Goal: Information Seeking & Learning: Check status

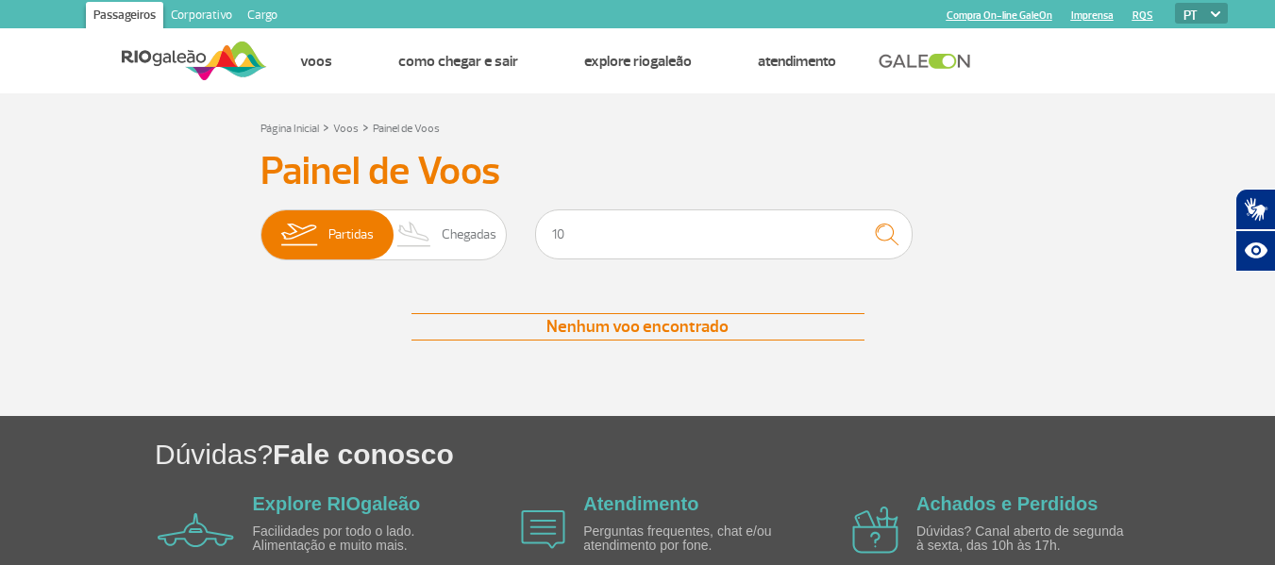
type input "1"
type input "1730"
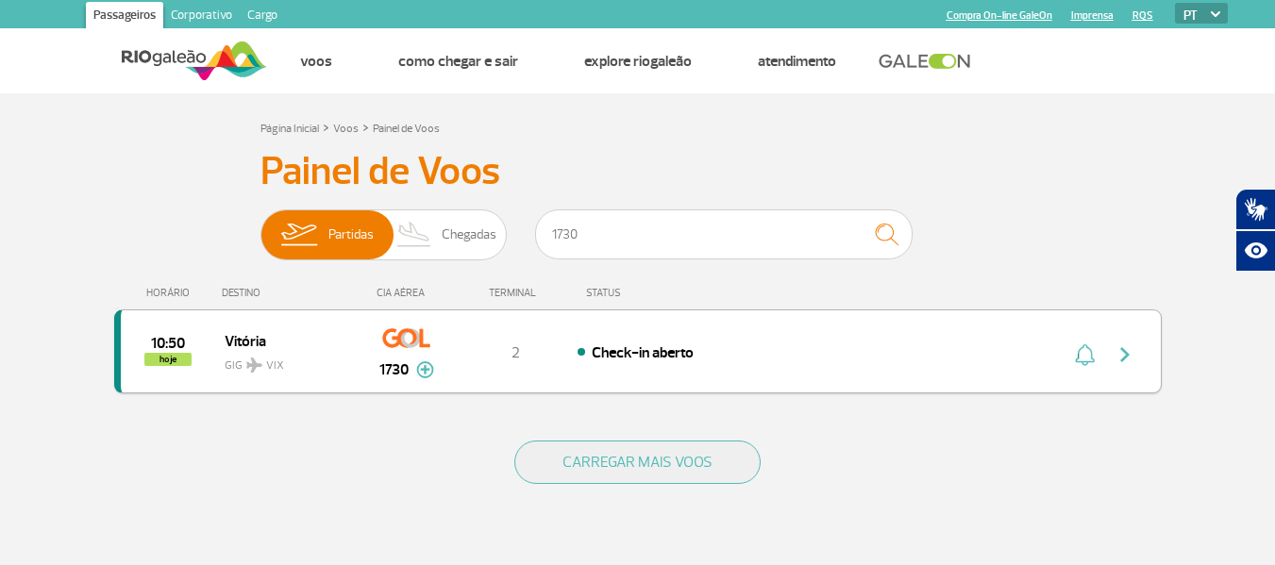
click at [1126, 355] on img "button" at bounding box center [1125, 355] width 23 height 23
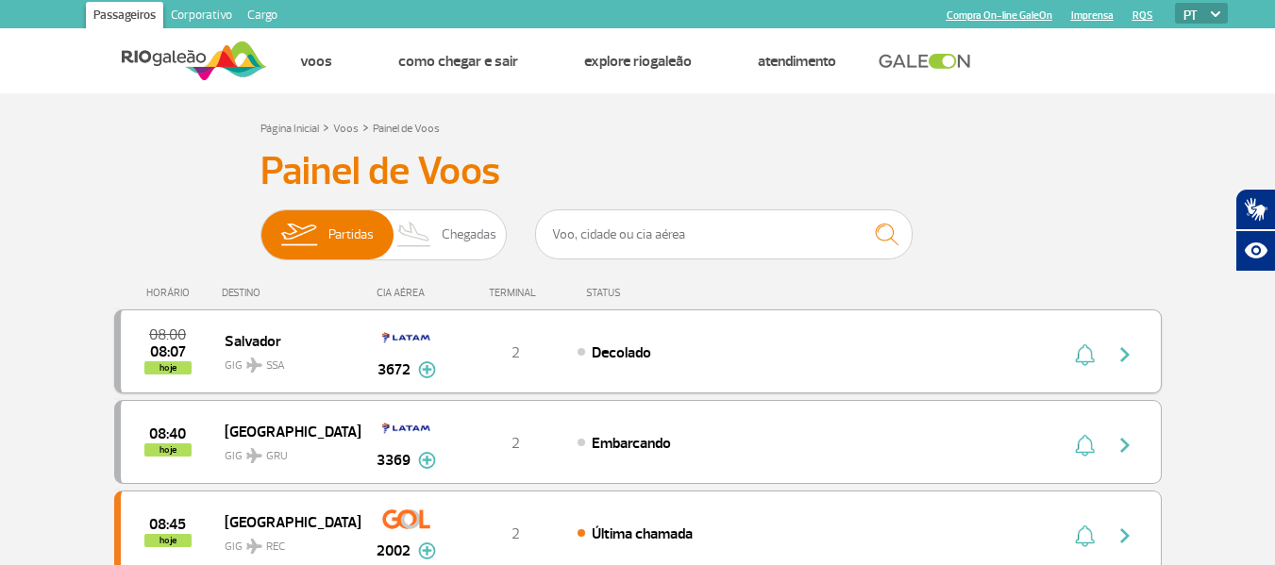
click at [1123, 357] on img "button" at bounding box center [1125, 355] width 23 height 23
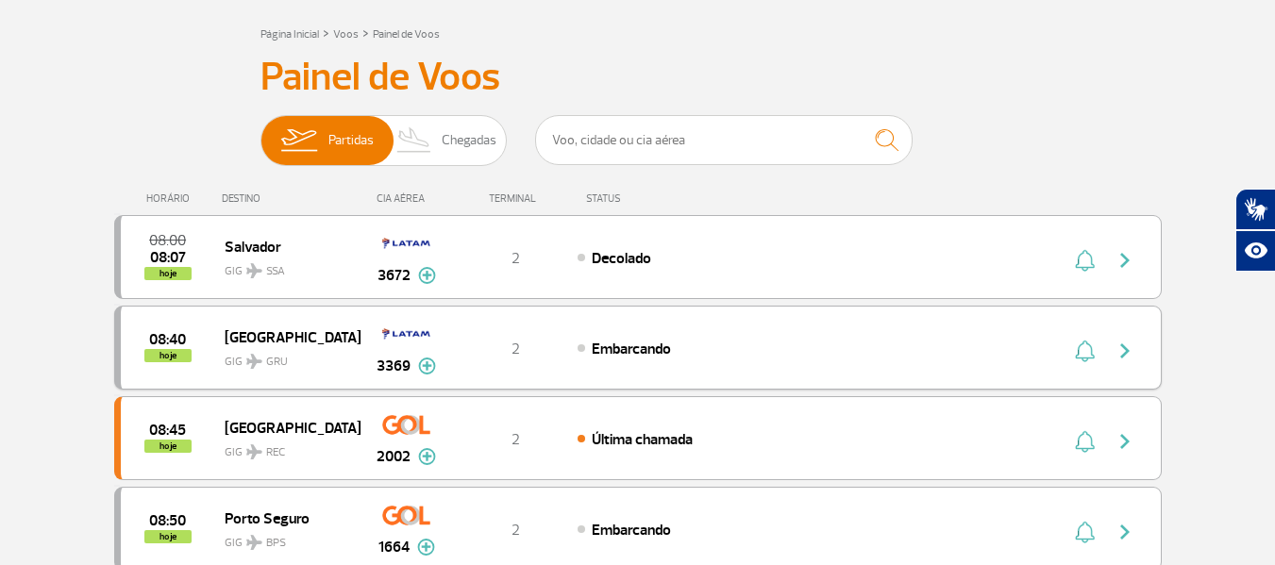
click at [1117, 349] on img "button" at bounding box center [1125, 351] width 23 height 23
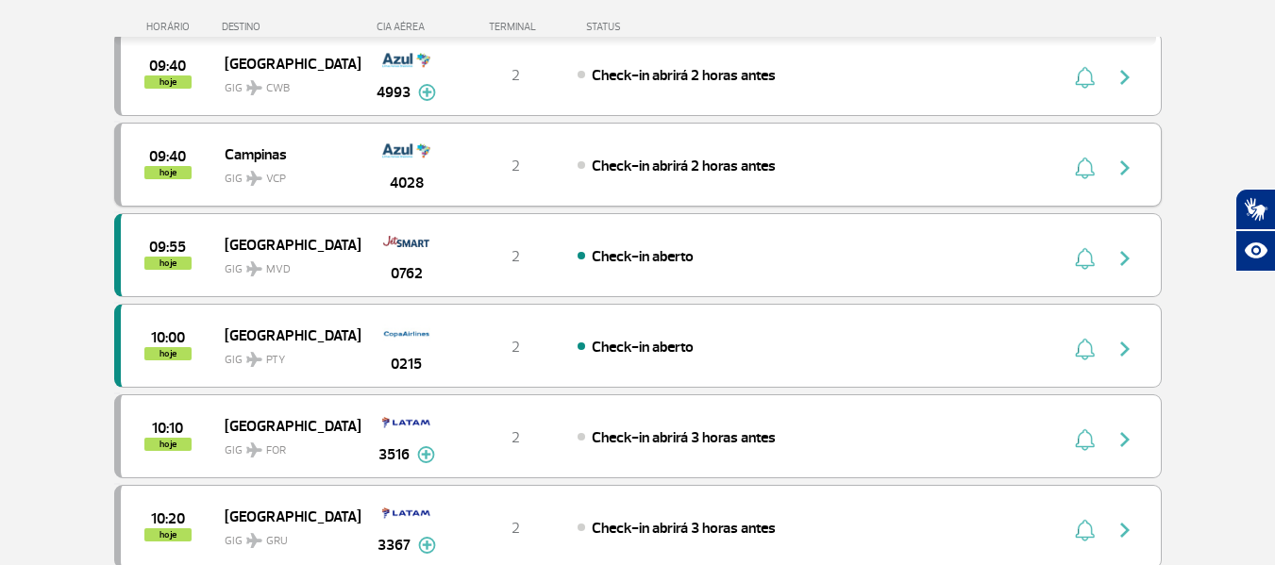
scroll to position [944, 0]
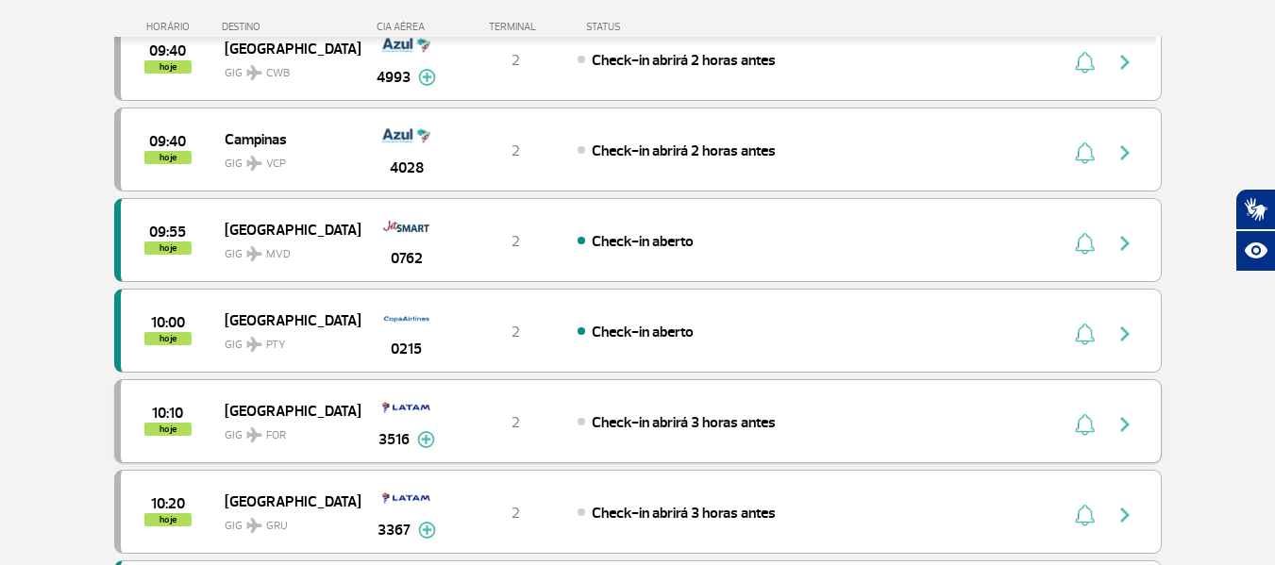
click at [1121, 424] on img "button" at bounding box center [1125, 424] width 23 height 23
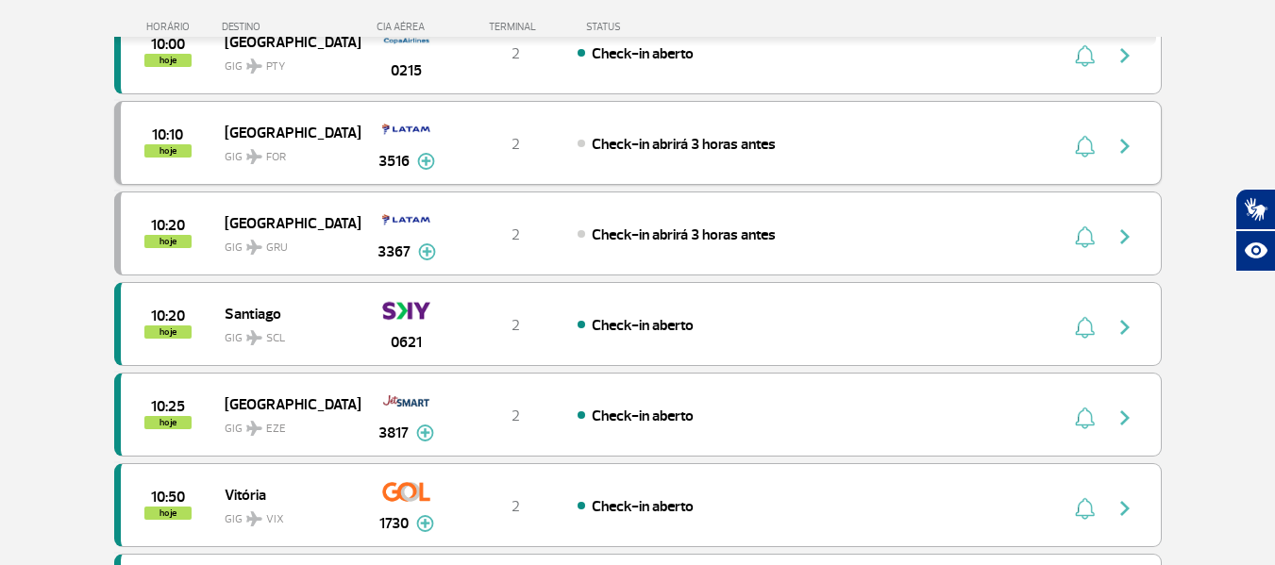
scroll to position [1227, 0]
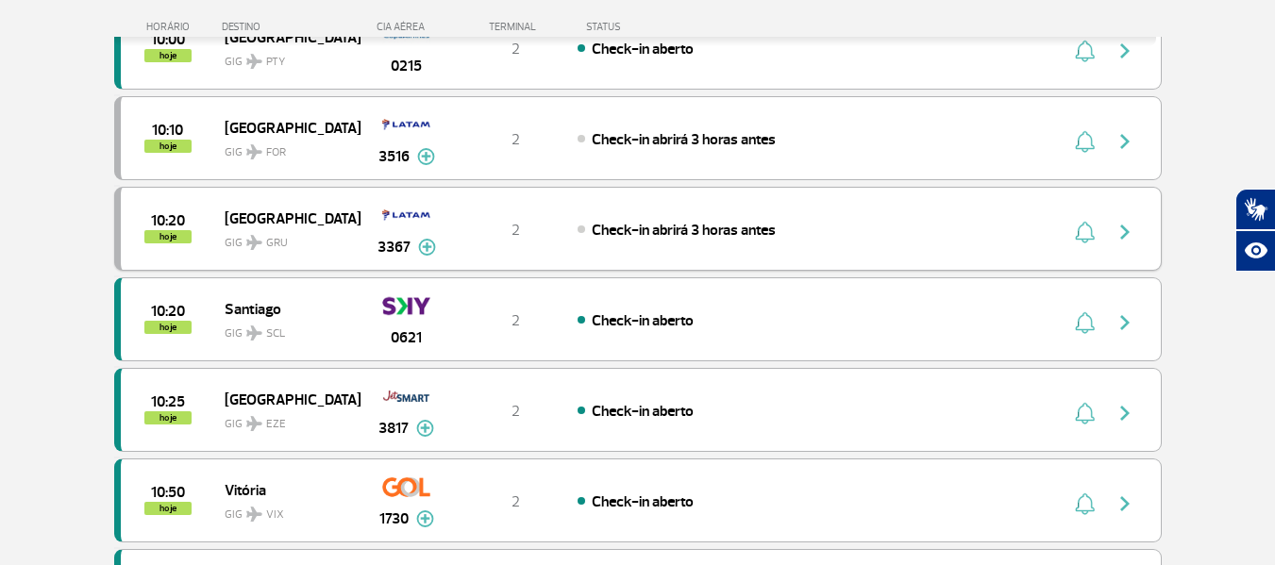
click at [1121, 231] on img "button" at bounding box center [1125, 232] width 23 height 23
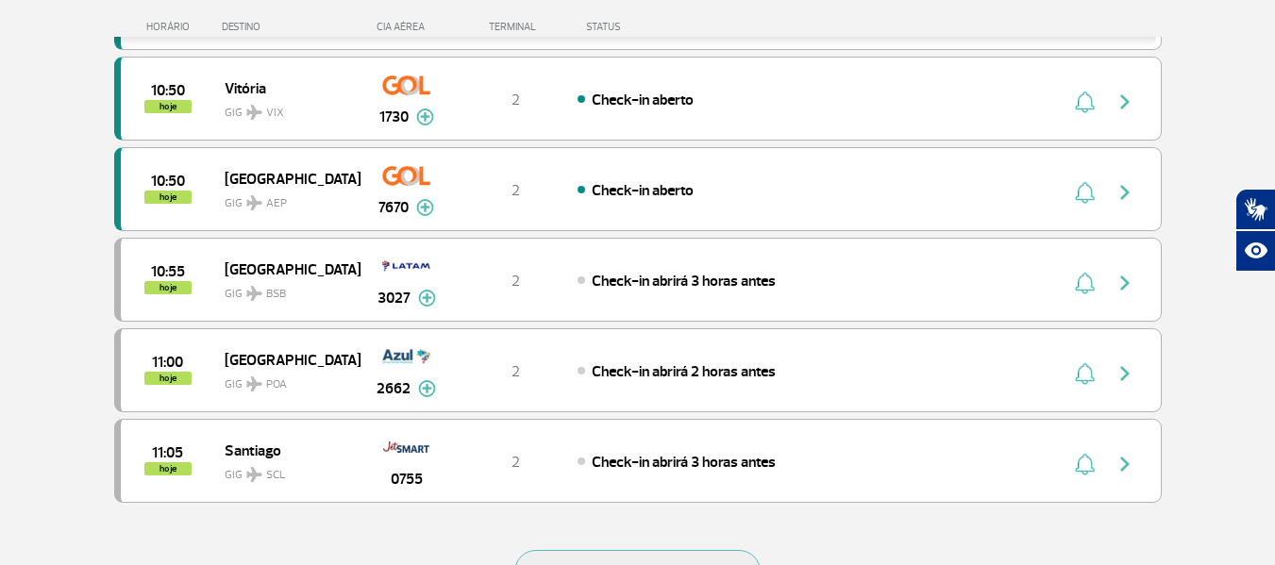
scroll to position [1699, 0]
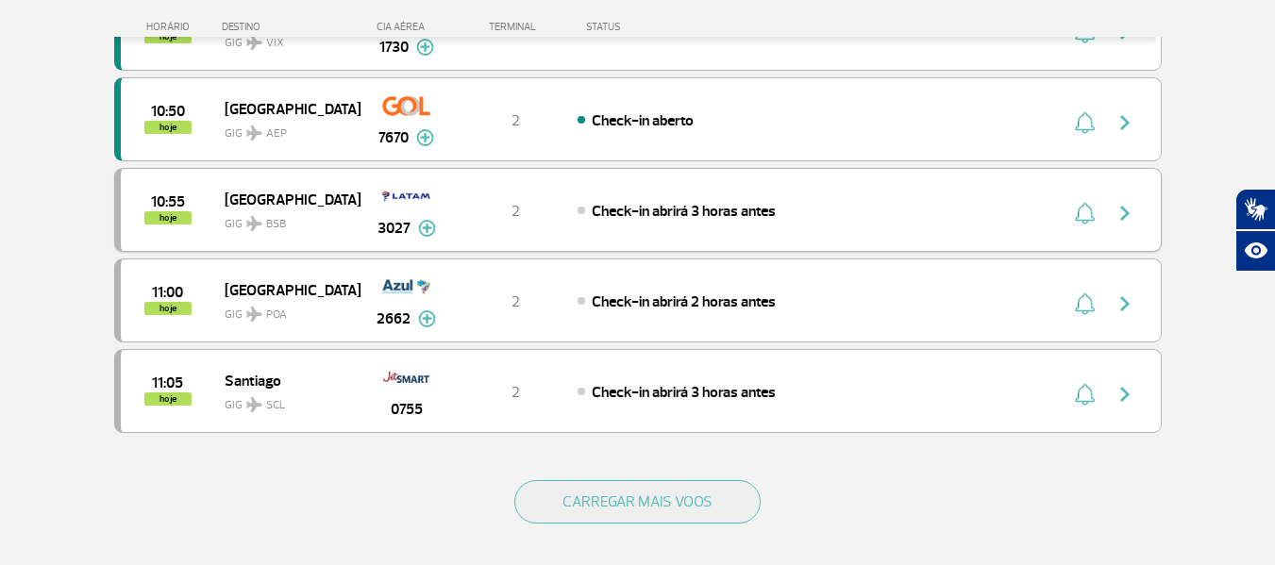
click at [1116, 216] on img "button" at bounding box center [1125, 213] width 23 height 23
